Goal: Use online tool/utility: Utilize a website feature to perform a specific function

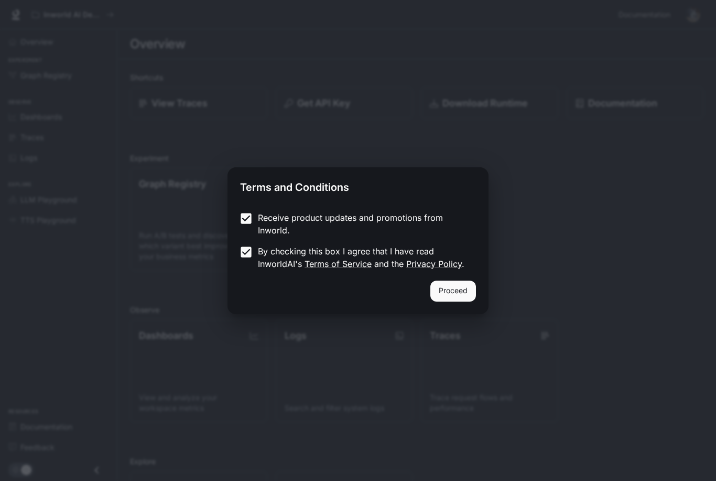
click at [473, 287] on button "Proceed" at bounding box center [453, 291] width 46 height 21
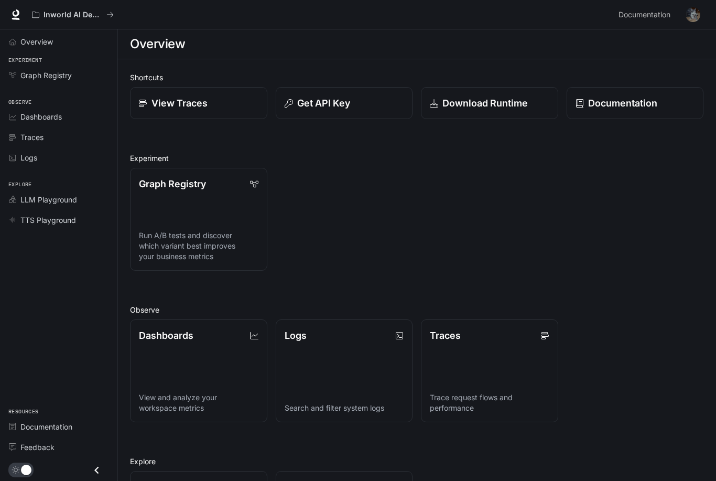
click at [35, 46] on span "Overview" at bounding box center [36, 41] width 33 height 11
click at [163, 92] on link "View Traces" at bounding box center [198, 103] width 137 height 32
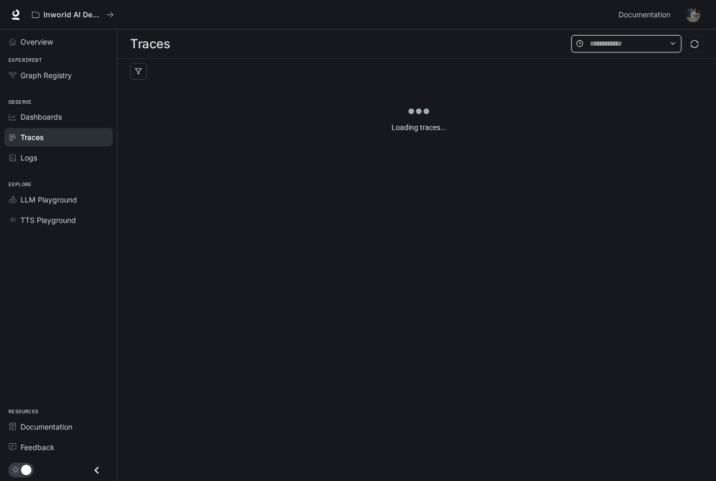
click at [652, 46] on input "text" at bounding box center [626, 44] width 73 height 12
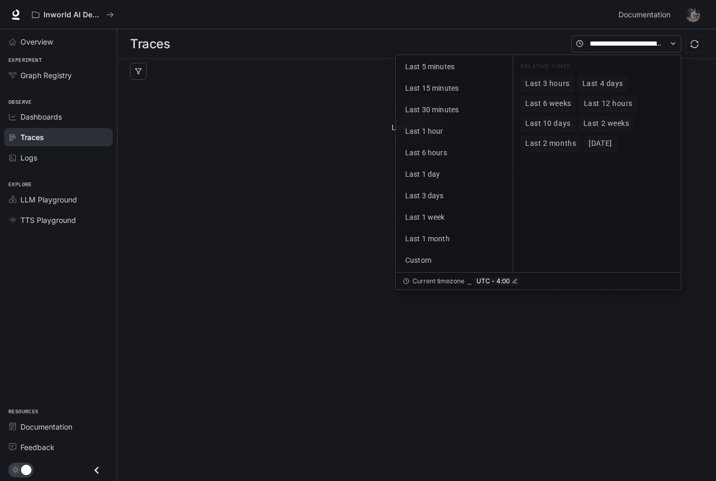
click at [706, 118] on div "Loading traces..." at bounding box center [419, 147] width 578 height 126
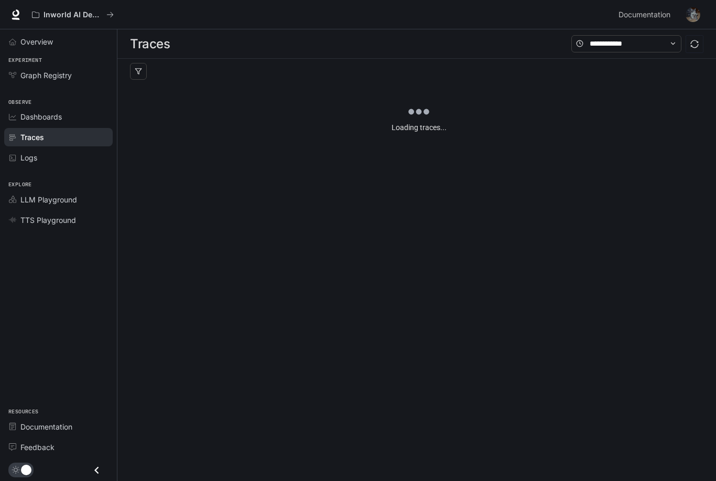
click at [39, 83] on link "Graph Registry" at bounding box center [58, 75] width 109 height 18
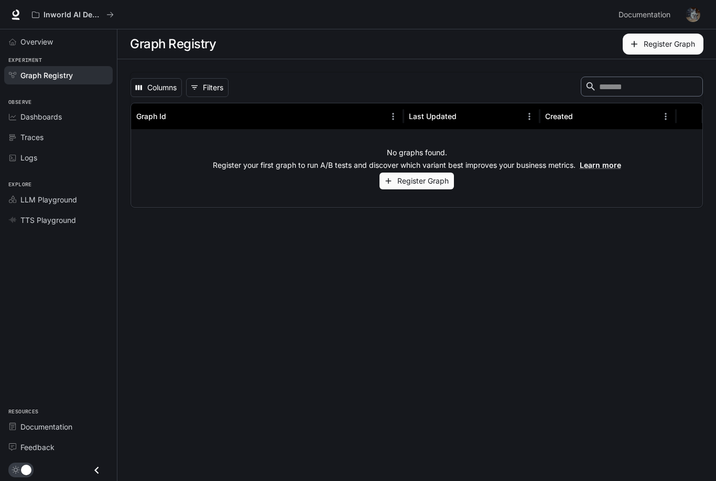
click at [21, 47] on span "Overview" at bounding box center [36, 41] width 33 height 11
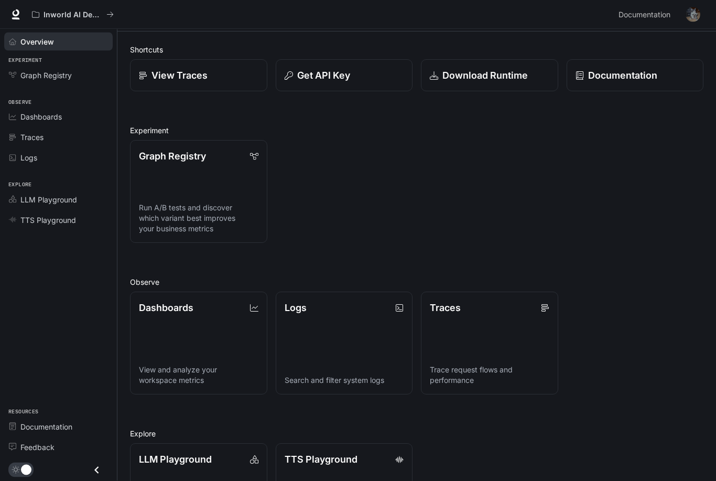
scroll to position [29, 0]
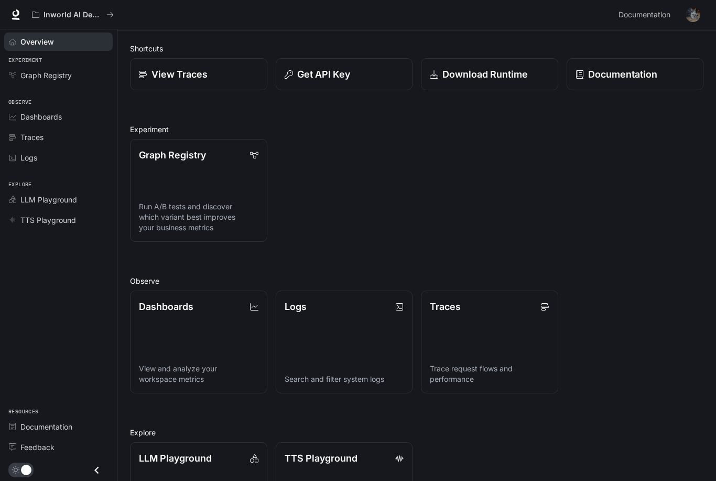
click at [47, 219] on span "TTS Playground" at bounding box center [48, 219] width 56 height 11
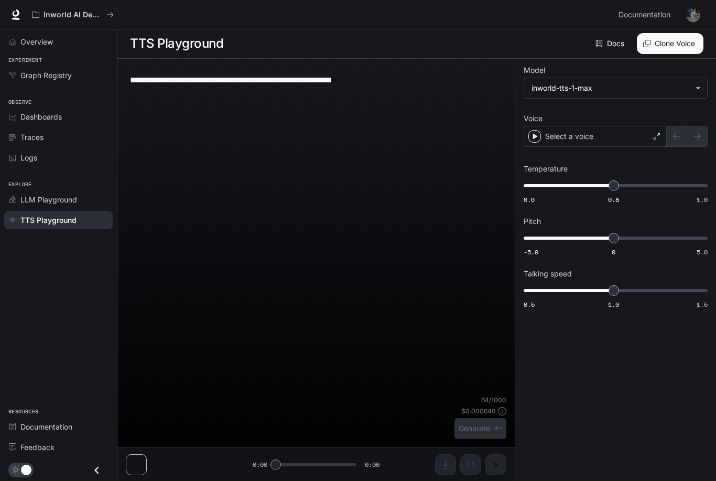
scroll to position [1, 0]
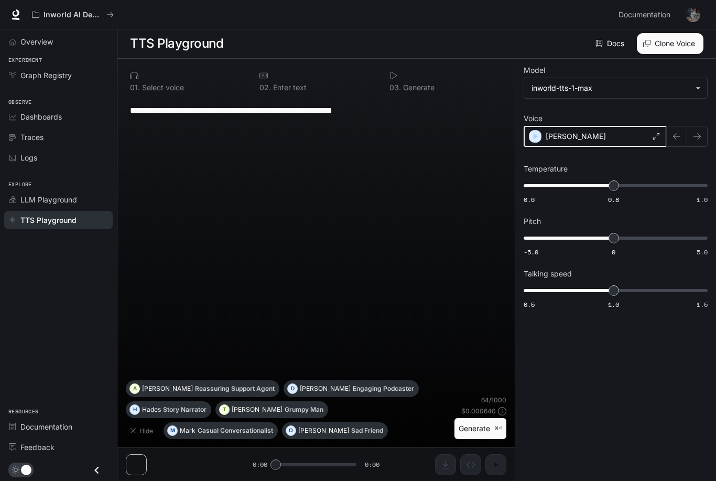
click at [536, 131] on icon "button" at bounding box center [535, 136] width 10 height 10
click at [696, 136] on icon "button" at bounding box center [697, 136] width 8 height 8
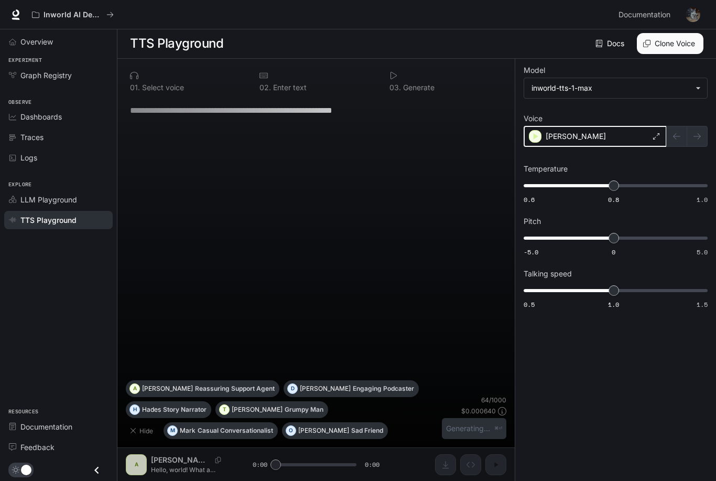
click at [538, 132] on icon "button" at bounding box center [535, 136] width 10 height 10
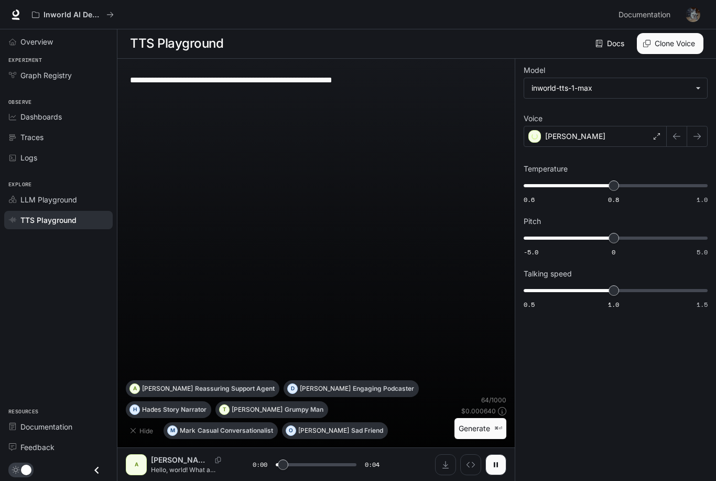
click at [700, 136] on icon "button" at bounding box center [697, 136] width 7 height 6
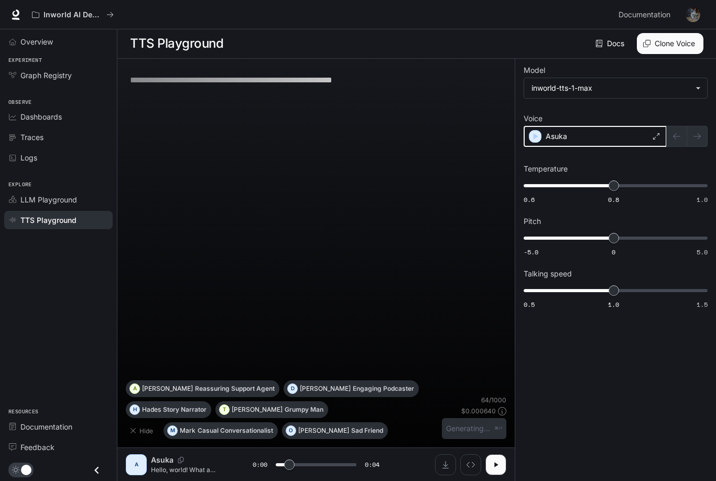
click at [538, 136] on icon "button" at bounding box center [535, 136] width 10 height 10
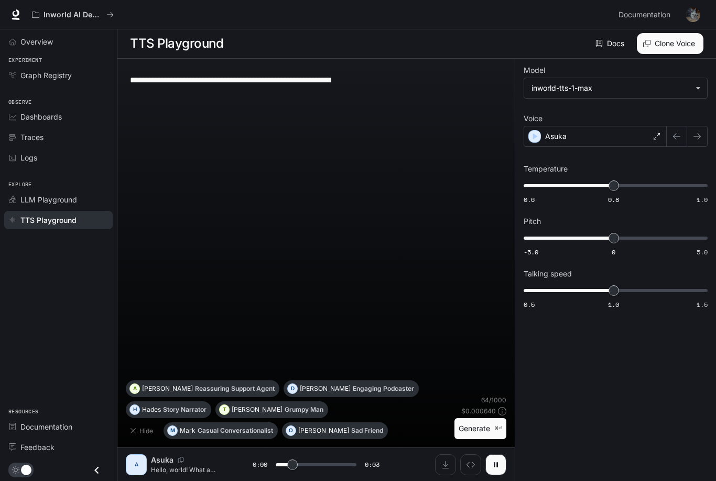
click at [698, 136] on icon "button" at bounding box center [697, 136] width 8 height 8
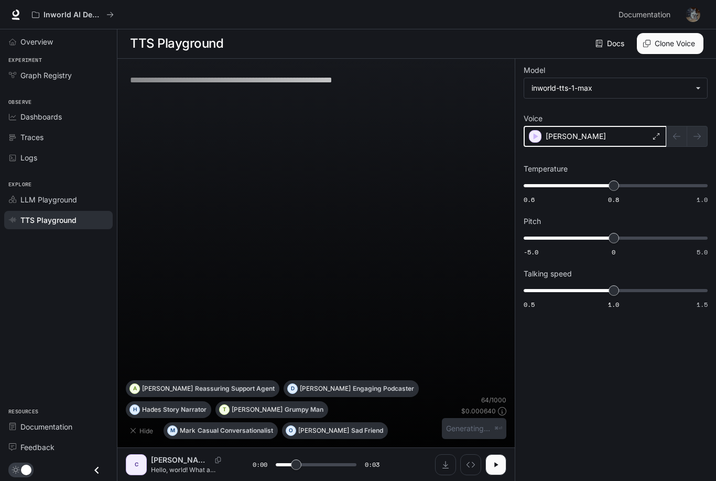
click at [534, 131] on div "button" at bounding box center [536, 137] width 12 height 12
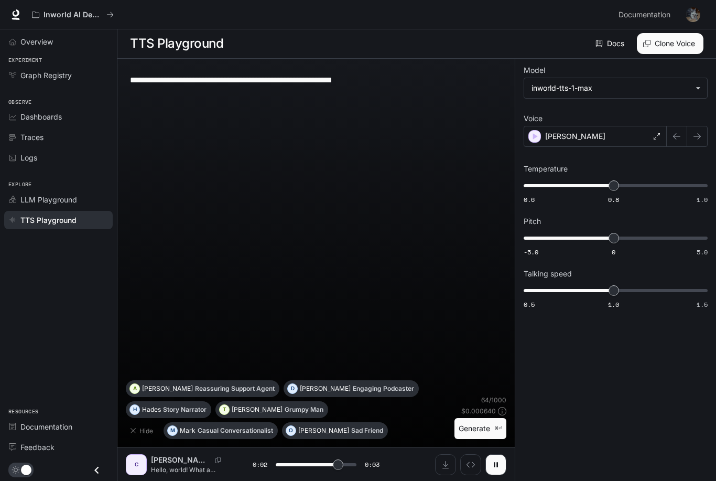
click at [698, 138] on icon "button" at bounding box center [697, 136] width 7 height 6
click at [698, 132] on button "button" at bounding box center [697, 136] width 21 height 21
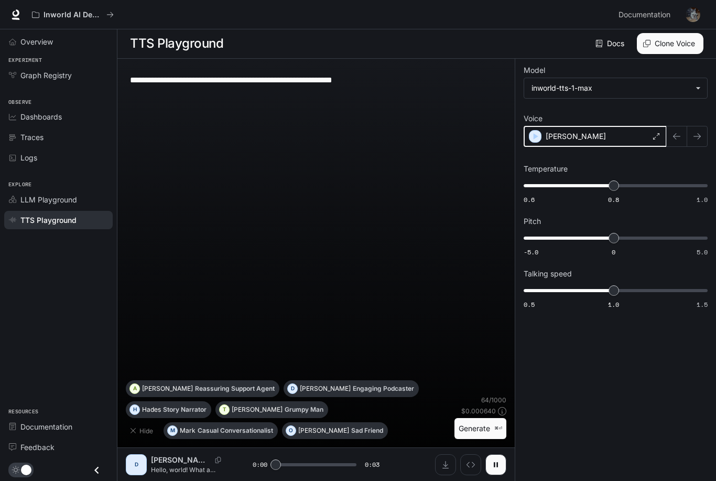
click at [530, 134] on div "button" at bounding box center [536, 137] width 12 height 12
click at [697, 127] on button "button" at bounding box center [697, 136] width 21 height 21
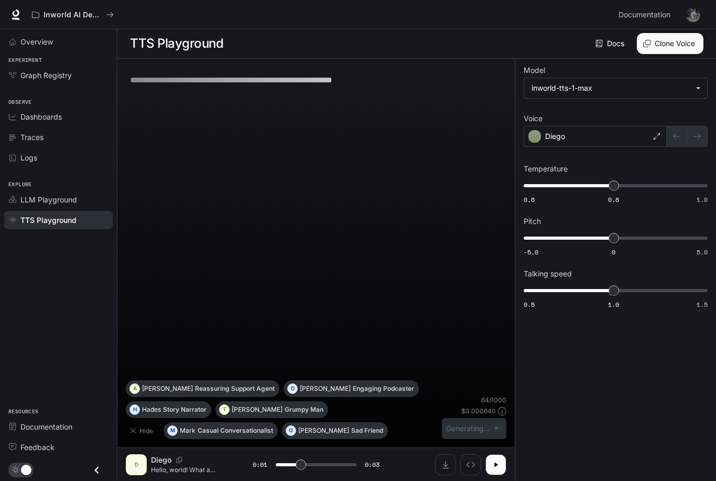
click at [703, 133] on div at bounding box center [687, 136] width 41 height 21
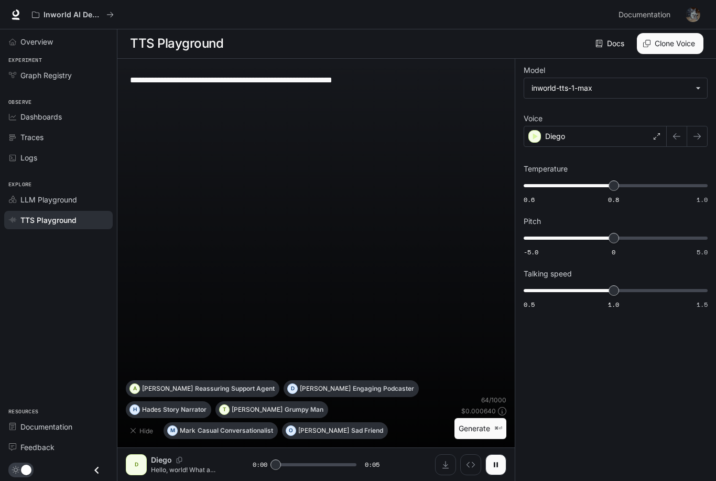
click at [698, 134] on icon "button" at bounding box center [697, 136] width 7 height 6
click at [533, 134] on icon "button" at bounding box center [535, 136] width 10 height 10
click at [701, 131] on button "button" at bounding box center [697, 136] width 21 height 21
click at [698, 133] on icon "button" at bounding box center [697, 136] width 8 height 8
click at [699, 134] on icon "button" at bounding box center [697, 136] width 8 height 8
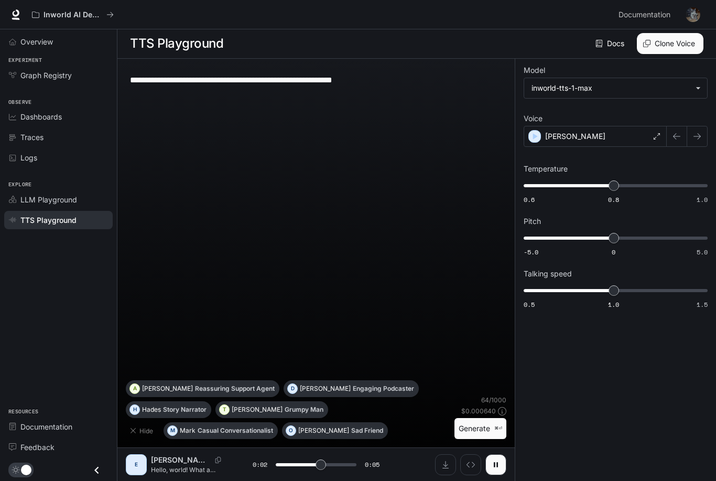
scroll to position [0, 0]
type input "*"
